Goal: Task Accomplishment & Management: Manage account settings

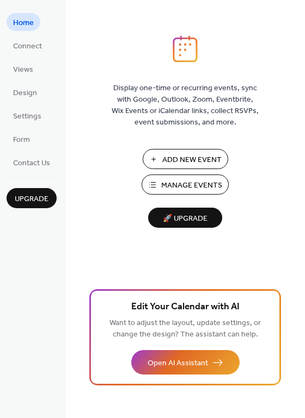
click at [184, 182] on span "Manage Events" at bounding box center [191, 185] width 61 height 11
click at [29, 48] on span "Connect" at bounding box center [27, 46] width 29 height 11
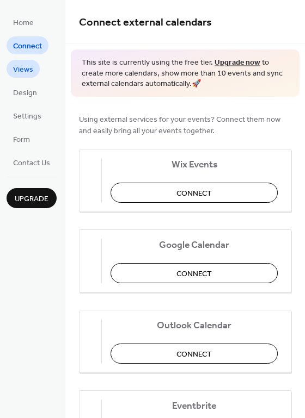
click at [14, 66] on span "Views" at bounding box center [23, 69] width 20 height 11
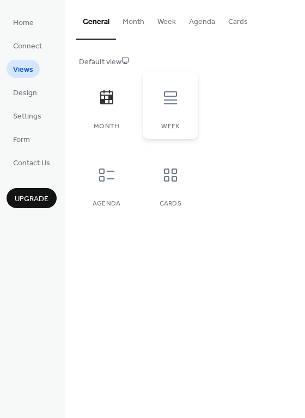
click at [168, 109] on div at bounding box center [170, 98] width 33 height 33
click at [114, 187] on div at bounding box center [106, 175] width 33 height 33
click at [171, 180] on icon at bounding box center [170, 175] width 17 height 17
click at [106, 97] on icon at bounding box center [106, 97] width 17 height 17
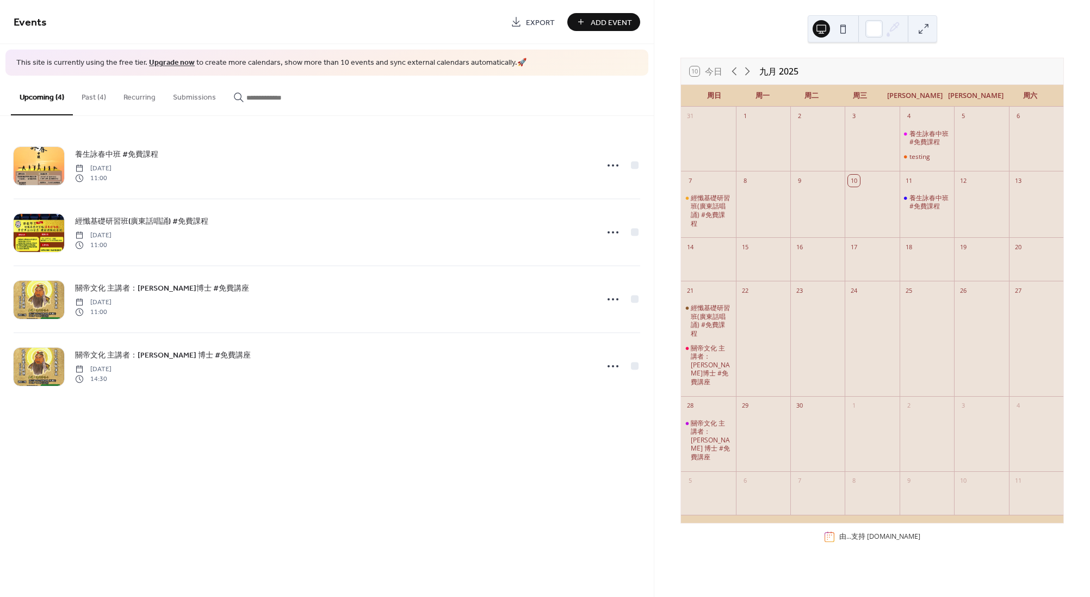
click at [801, 166] on div at bounding box center [818, 145] width 54 height 43
click at [806, 237] on div "9" at bounding box center [818, 204] width 54 height 66
click at [803, 347] on div at bounding box center [818, 345] width 54 height 94
